Goal: Information Seeking & Learning: Learn about a topic

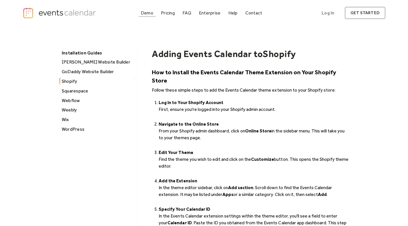
click at [148, 14] on div "Demo" at bounding box center [147, 12] width 12 height 3
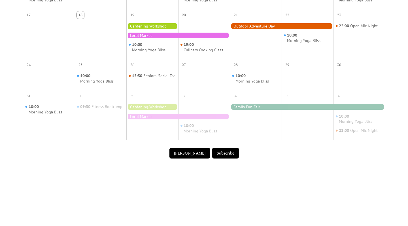
scroll to position [260, 0]
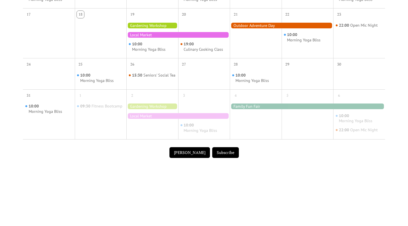
click at [218, 153] on button "Subscribe" at bounding box center [225, 152] width 27 height 11
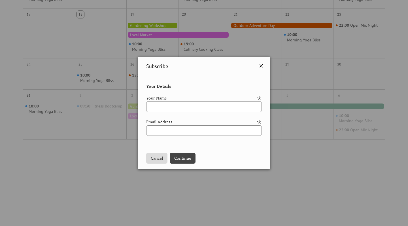
click at [265, 67] on icon at bounding box center [261, 65] width 7 height 7
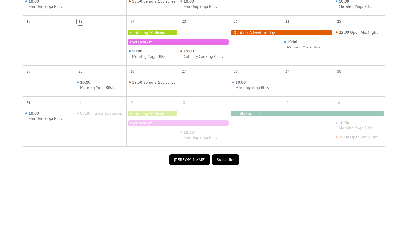
scroll to position [253, 0]
click at [140, 125] on div at bounding box center [177, 123] width 103 height 6
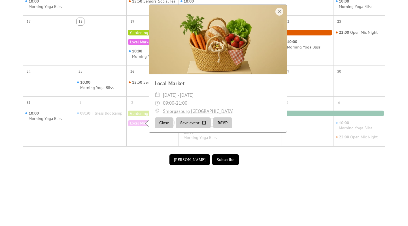
click at [138, 149] on div "27 28 29 10:00 Morning Yoga Bliss 15:30 Seniors' Social Tea 30 31 1 10:00 Morni…" at bounding box center [204, 27] width 362 height 247
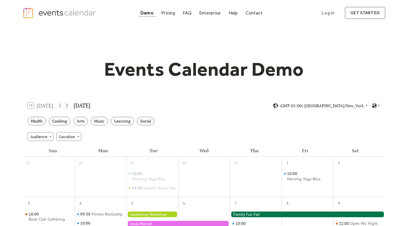
scroll to position [0, 0]
click at [168, 14] on div "Pricing" at bounding box center [168, 12] width 14 height 3
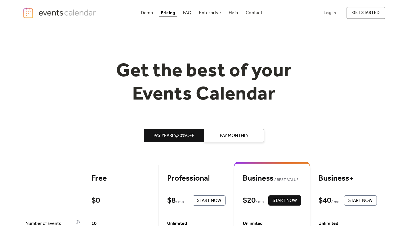
click at [230, 133] on span "Pay Monthly" at bounding box center [234, 135] width 29 height 7
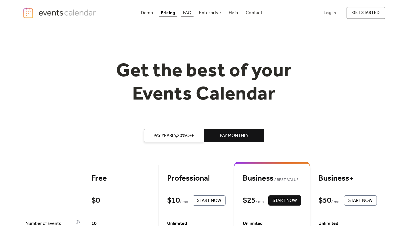
click at [187, 11] on div "FAQ" at bounding box center [187, 12] width 9 height 3
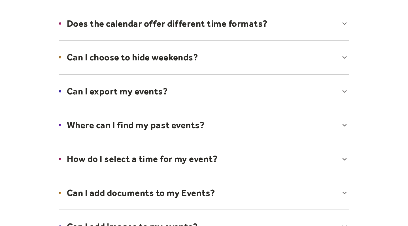
scroll to position [93, 0]
click at [345, 91] on div at bounding box center [203, 91] width 301 height 35
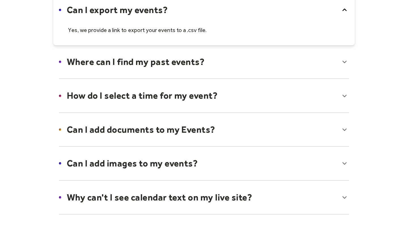
scroll to position [175, 0]
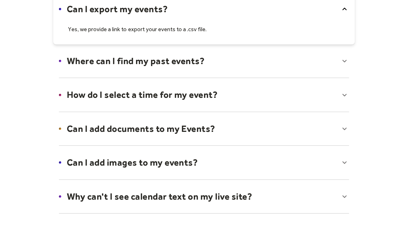
click at [345, 128] on div at bounding box center [203, 128] width 301 height 35
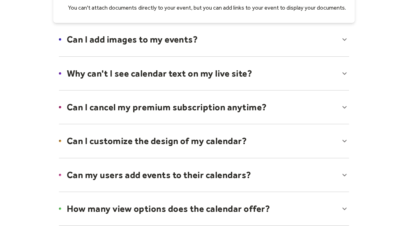
scroll to position [317, 0]
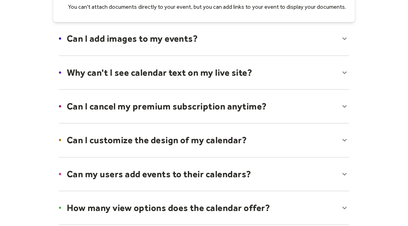
click at [345, 141] on div at bounding box center [203, 140] width 301 height 35
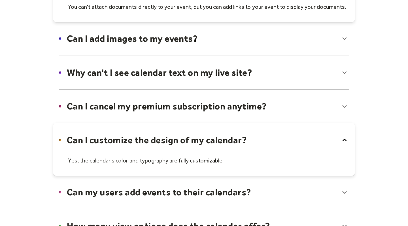
click at [314, 180] on div at bounding box center [203, 192] width 301 height 35
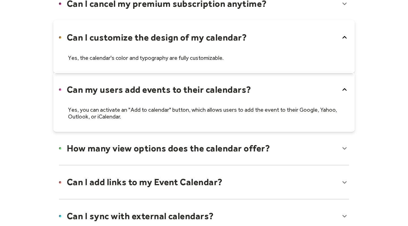
scroll to position [424, 0]
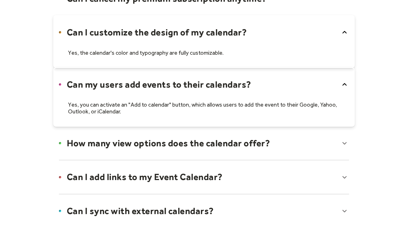
click at [344, 142] on div at bounding box center [203, 143] width 301 height 35
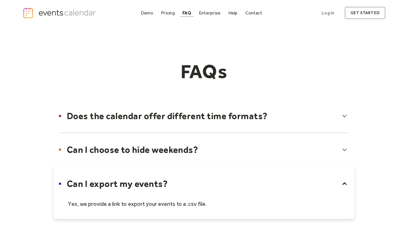
scroll to position [0, 0]
click at [212, 14] on div "Enterprise" at bounding box center [210, 12] width 22 height 3
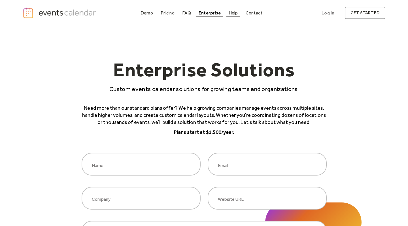
click at [232, 14] on div "Help" at bounding box center [233, 12] width 9 height 3
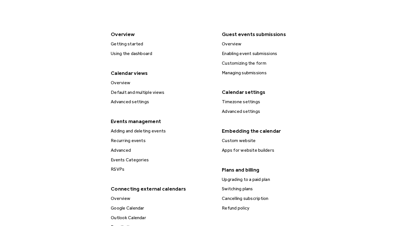
scroll to position [115, 0]
click at [228, 145] on div "Custom website" at bounding box center [273, 140] width 106 height 7
